Goal: Task Accomplishment & Management: Manage account settings

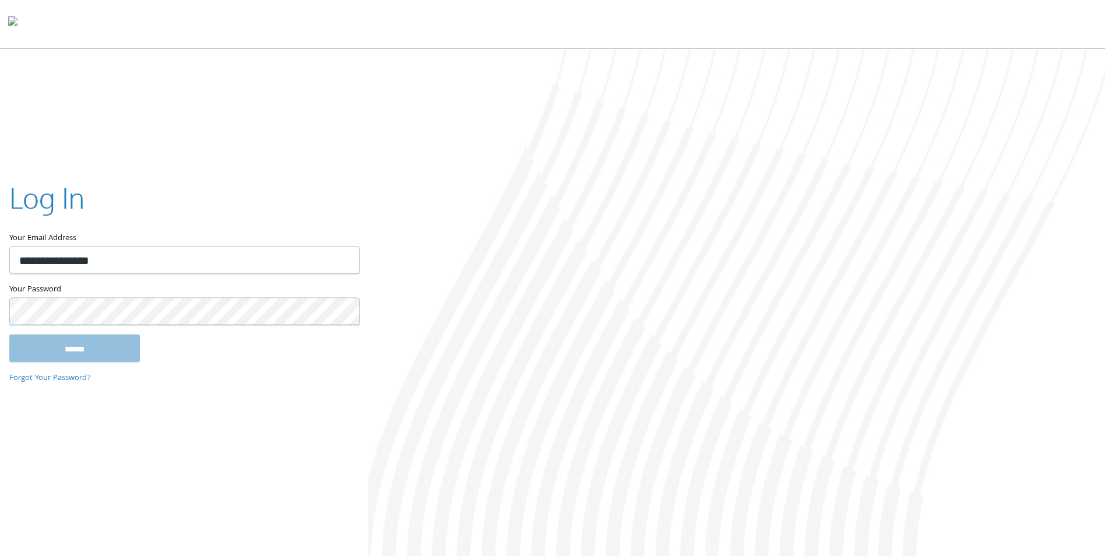
type input "**********"
click at [9, 334] on input "******" at bounding box center [74, 348] width 131 height 28
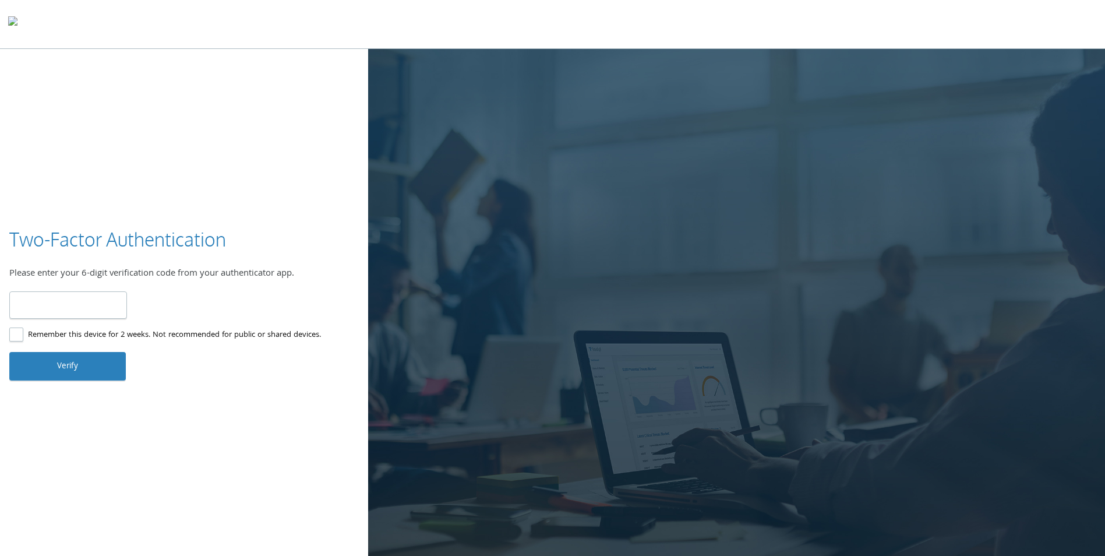
type input "******"
